Goal: Obtain resource: Download file/media

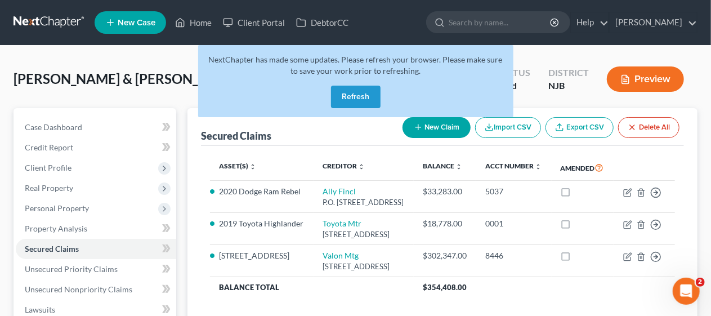
click at [364, 92] on button "Refresh" at bounding box center [356, 97] width 50 height 23
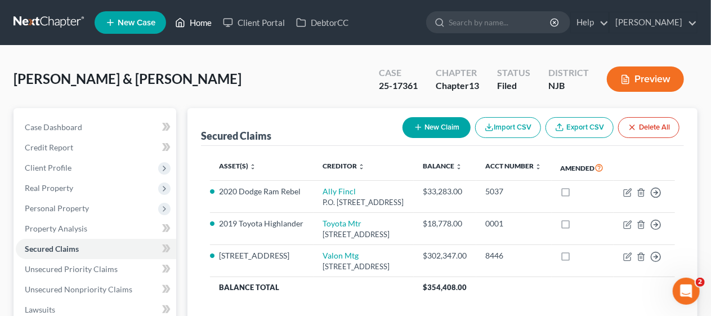
click at [207, 21] on link "Home" at bounding box center [193, 22] width 48 height 20
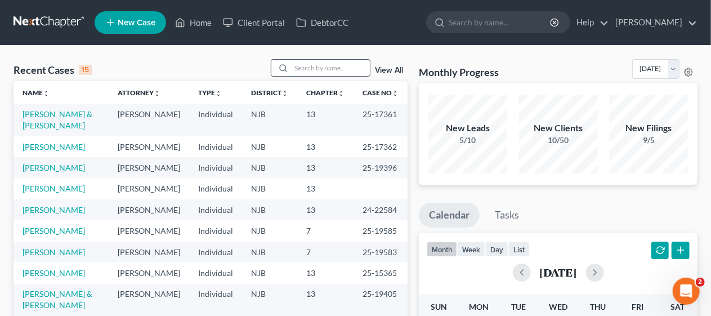
click at [298, 69] on input "search" at bounding box center [330, 68] width 79 height 16
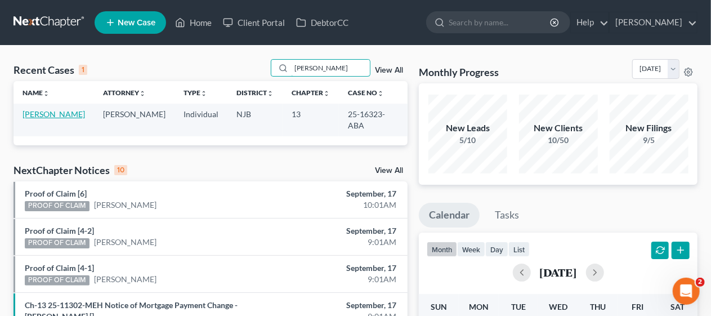
type input "youman"
click at [58, 112] on link "Youmans, Barry" at bounding box center [54, 114] width 62 height 10
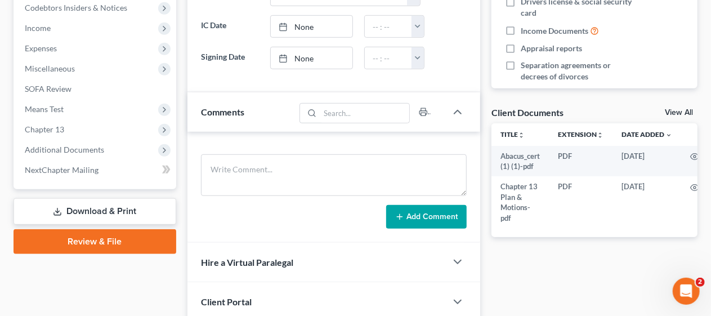
scroll to position [394, 0]
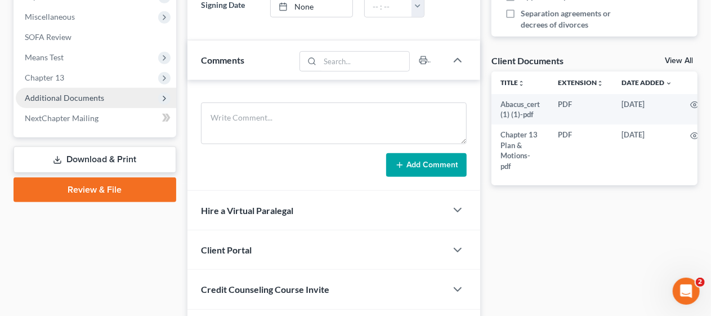
click at [107, 95] on span "Additional Documents" at bounding box center [96, 98] width 160 height 20
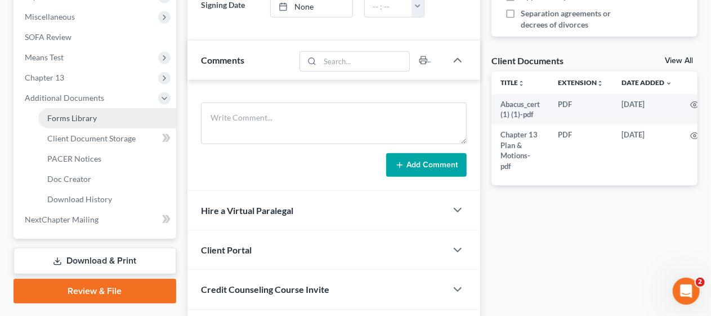
click at [126, 119] on link "Forms Library" at bounding box center [107, 118] width 138 height 20
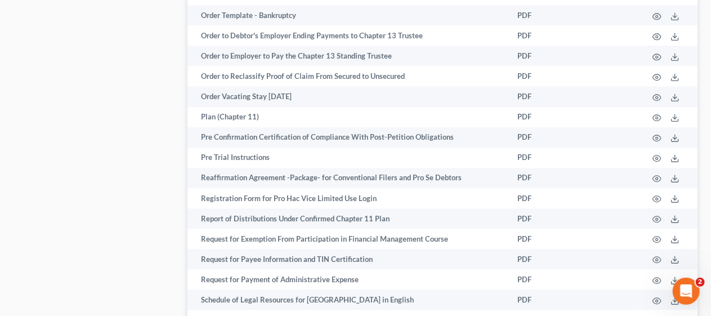
scroll to position [3489, 0]
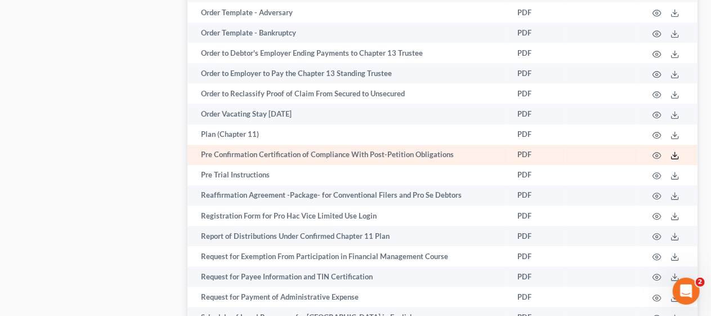
click at [673, 155] on polyline at bounding box center [675, 156] width 4 height 2
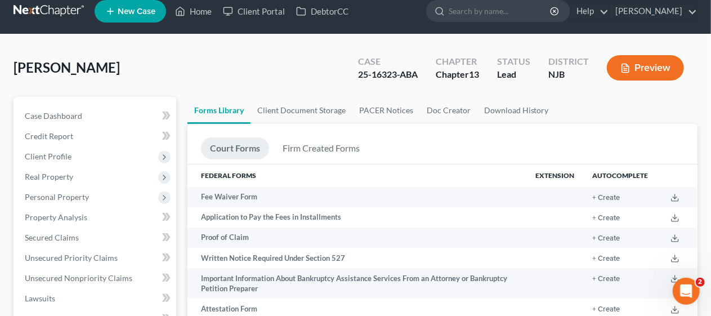
scroll to position [0, 0]
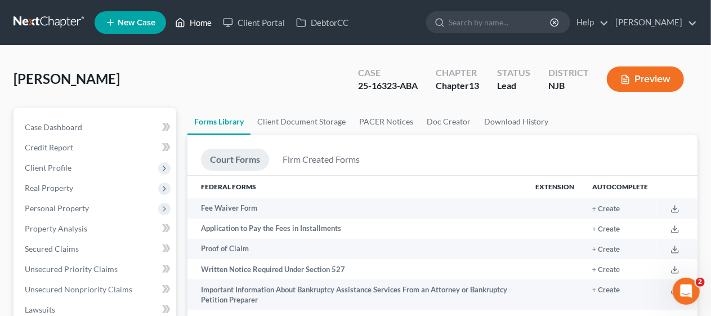
click at [203, 21] on link "Home" at bounding box center [193, 22] width 48 height 20
